Goal: Information Seeking & Learning: Learn about a topic

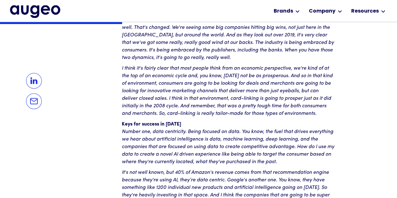
scroll to position [569, 0]
